Goal: Task Accomplishment & Management: Complete application form

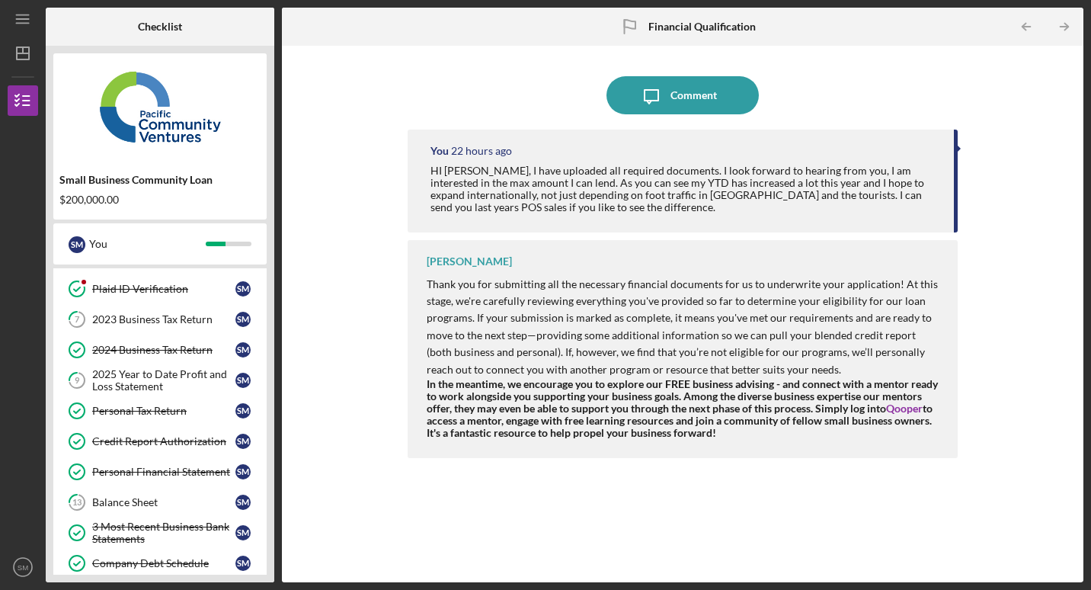
scroll to position [255, 0]
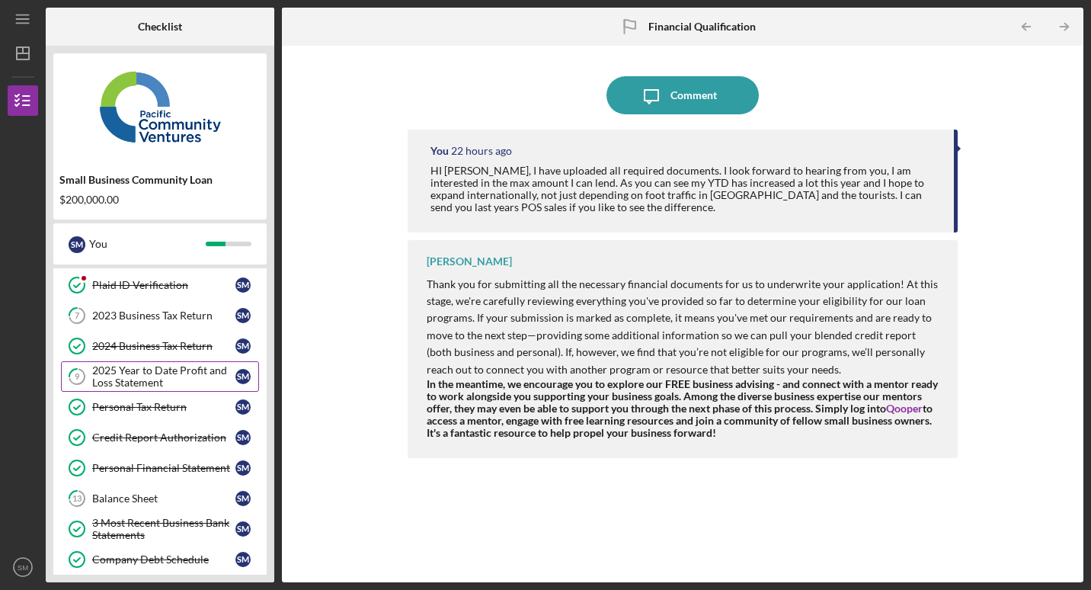
click at [142, 382] on div "2025 Year to Date Profit and Loss Statement" at bounding box center [163, 376] width 143 height 24
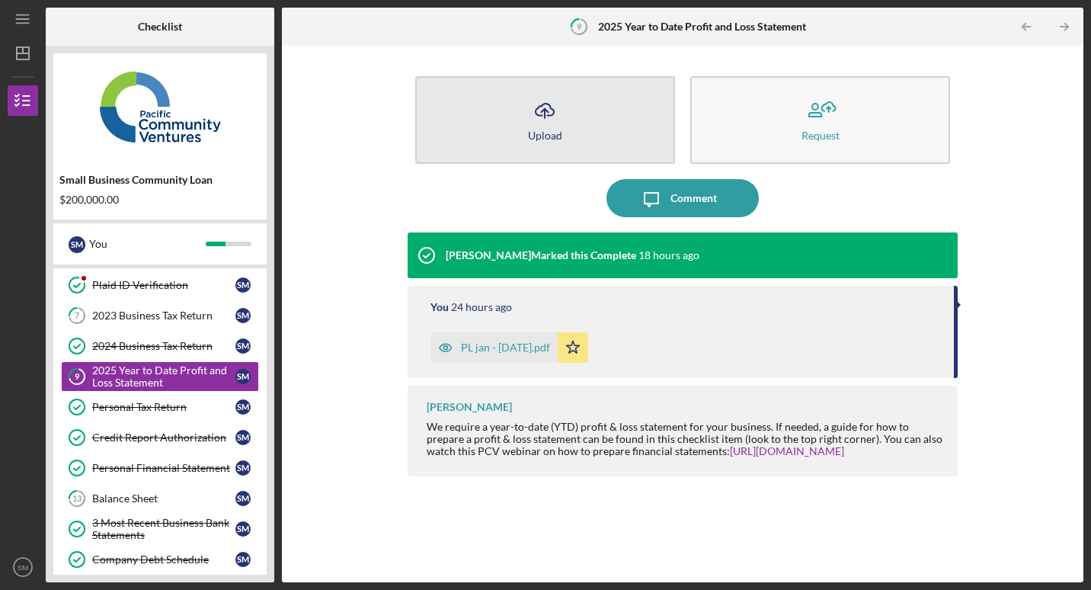
click at [561, 120] on icon "Icon/Upload" at bounding box center [545, 110] width 38 height 38
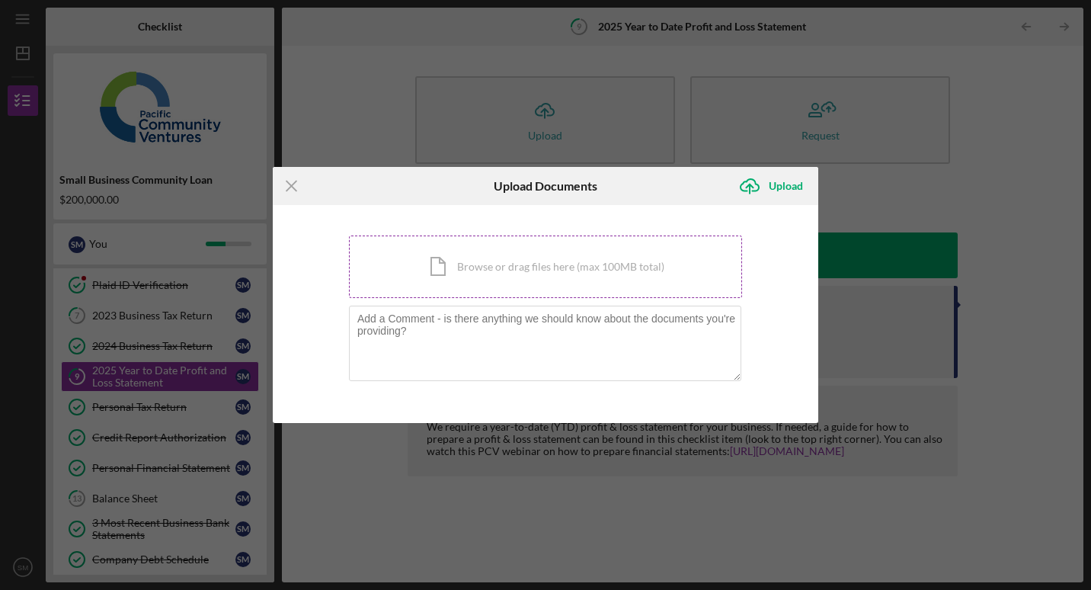
click at [492, 267] on div "Icon/Document Browse or drag files here (max 100MB total) Tap to choose files o…" at bounding box center [545, 266] width 393 height 62
click at [536, 267] on div "Icon/Document Browse or drag files here (max 100MB total) Tap to choose files o…" at bounding box center [545, 266] width 393 height 62
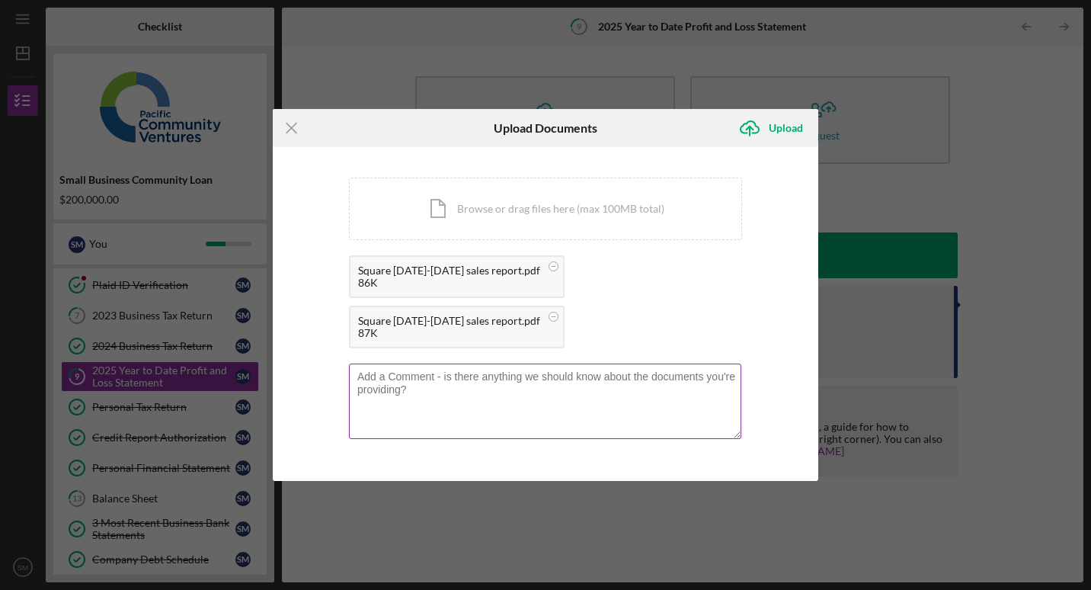
click at [443, 381] on textarea at bounding box center [545, 400] width 392 height 75
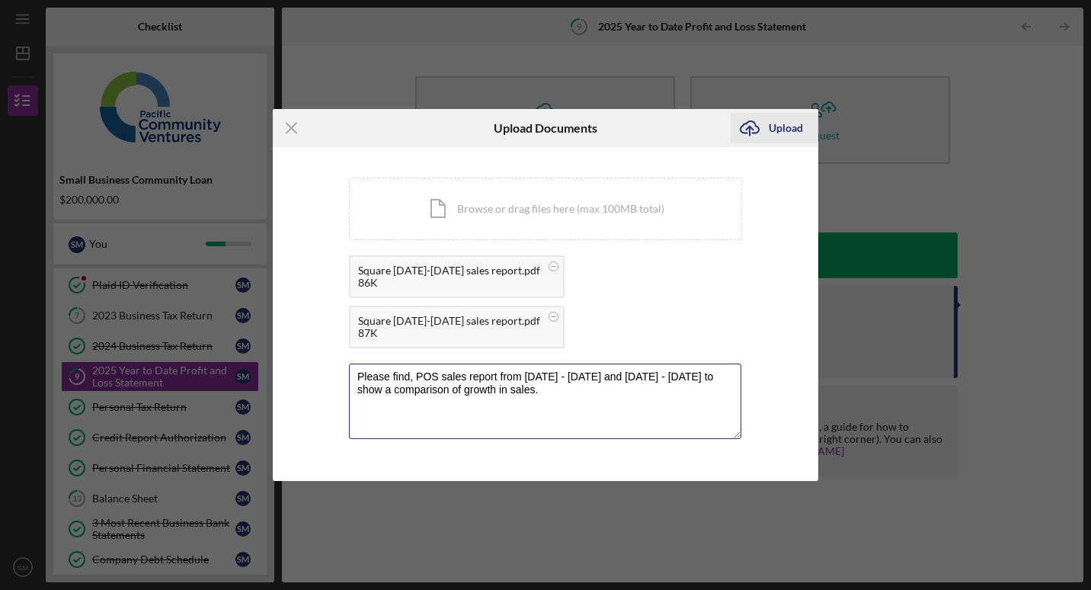
type textarea "Please find, POS sales report from [DATE] - [DATE] and [DATE] - [DATE] to show …"
click at [777, 127] on div "Upload" at bounding box center [786, 128] width 34 height 30
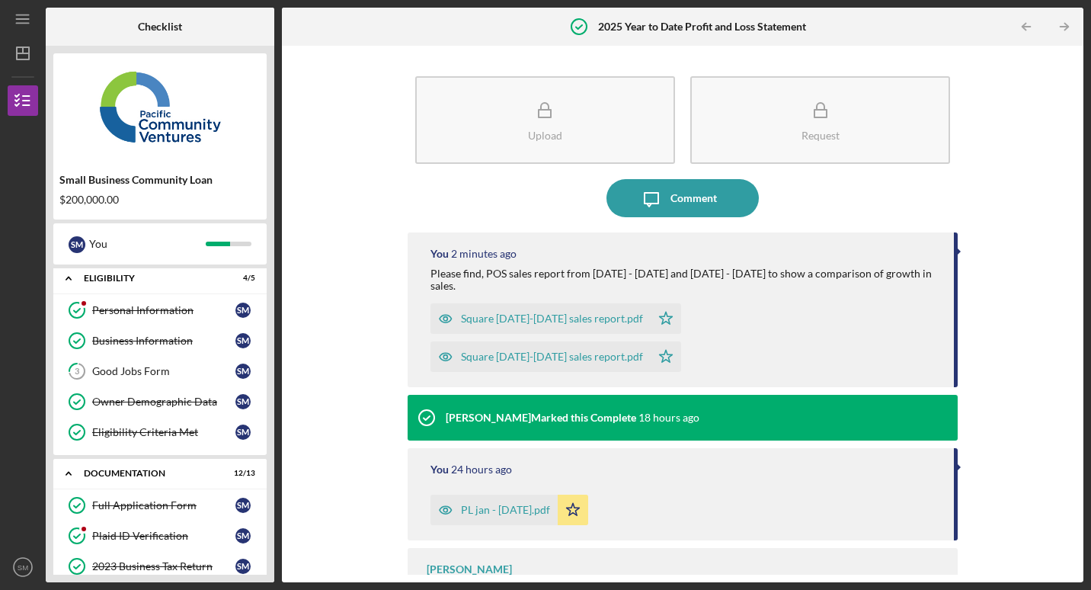
scroll to position [4, 0]
click at [152, 376] on div "Good Jobs Form" at bounding box center [163, 372] width 143 height 12
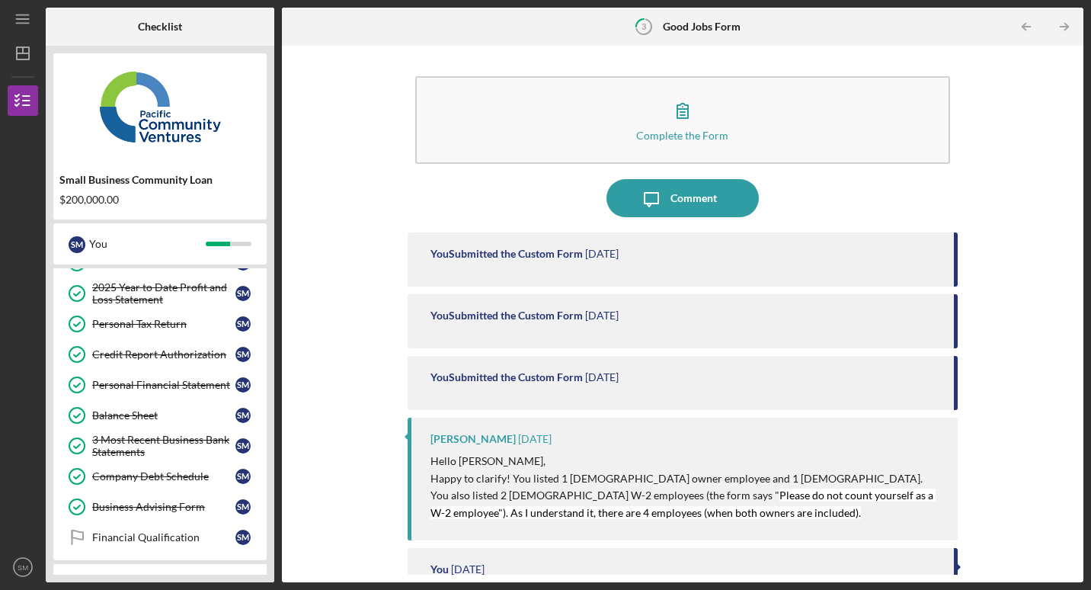
scroll to position [400, 0]
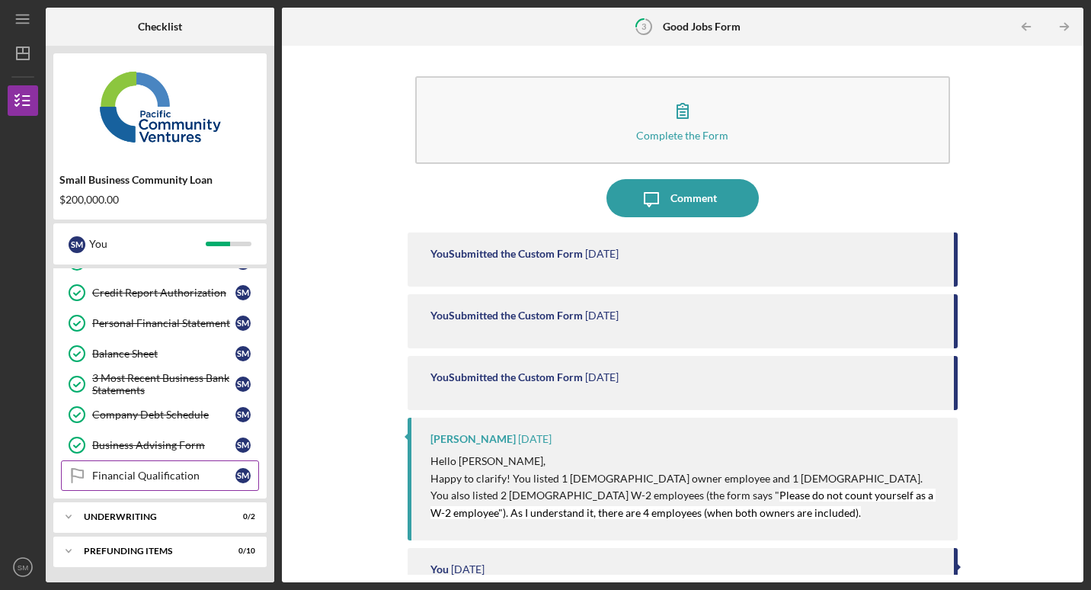
click at [178, 478] on div "Financial Qualification" at bounding box center [163, 475] width 143 height 12
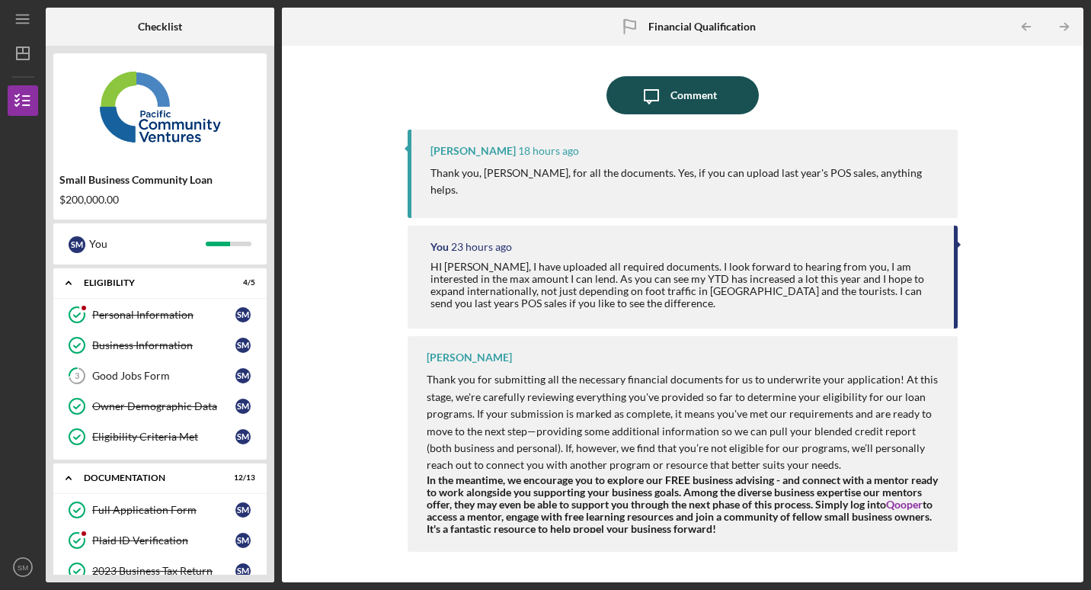
click at [697, 91] on div "Comment" at bounding box center [693, 95] width 46 height 38
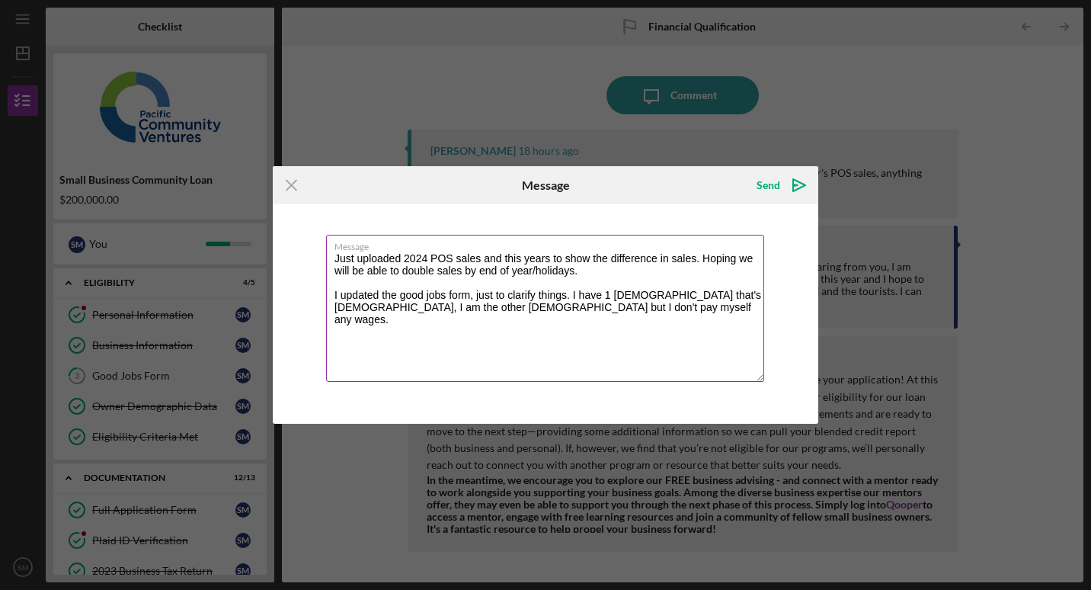
click at [699, 315] on textarea "Just uploaded 2024 POS sales and this years to show the difference in sales. Ho…" at bounding box center [545, 308] width 438 height 147
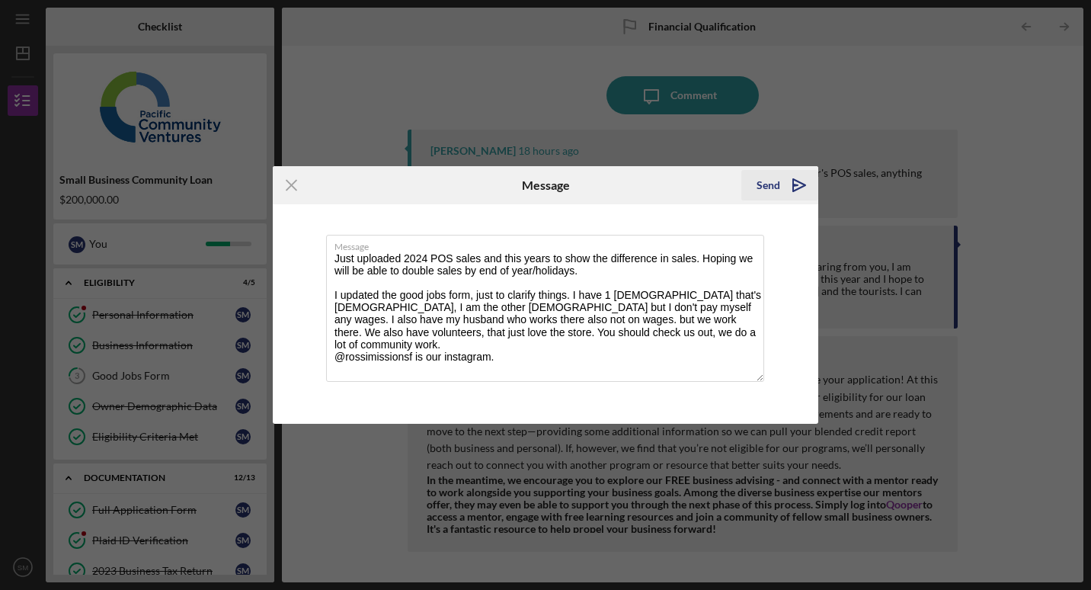
type textarea "Just uploaded 2024 POS sales and this years to show the difference in sales. Ho…"
click at [772, 184] on div "Send" at bounding box center [768, 185] width 24 height 30
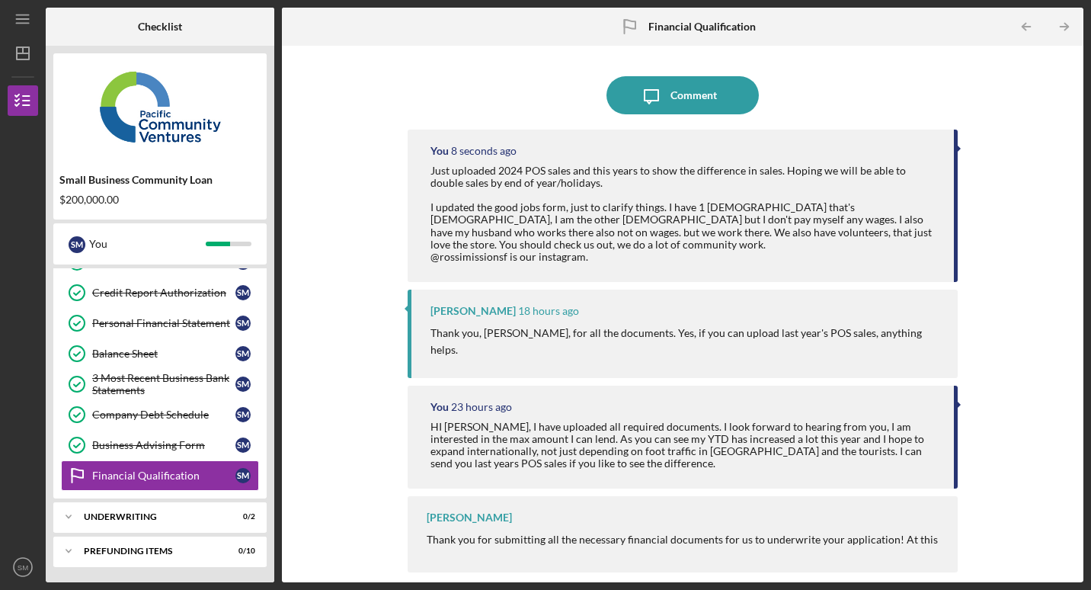
scroll to position [399, 0]
